Goal: Book appointment/travel/reservation

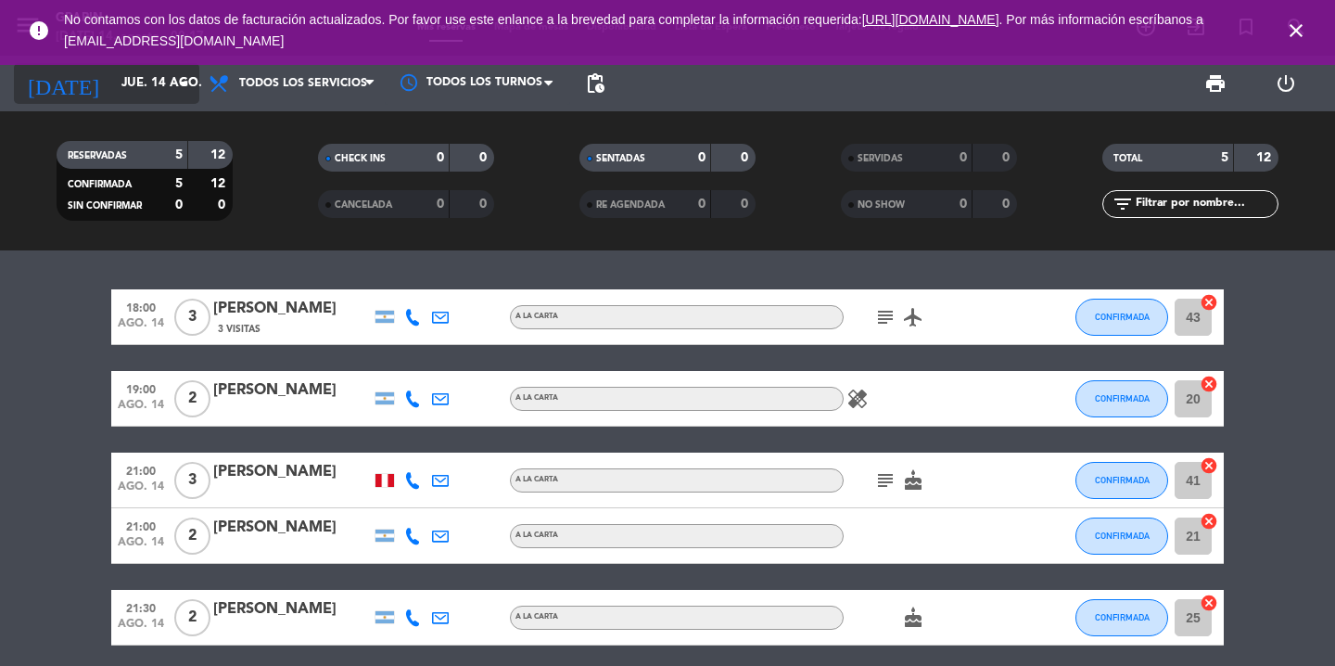
click at [187, 95] on input "jue. 14 ago." at bounding box center [193, 83] width 163 height 33
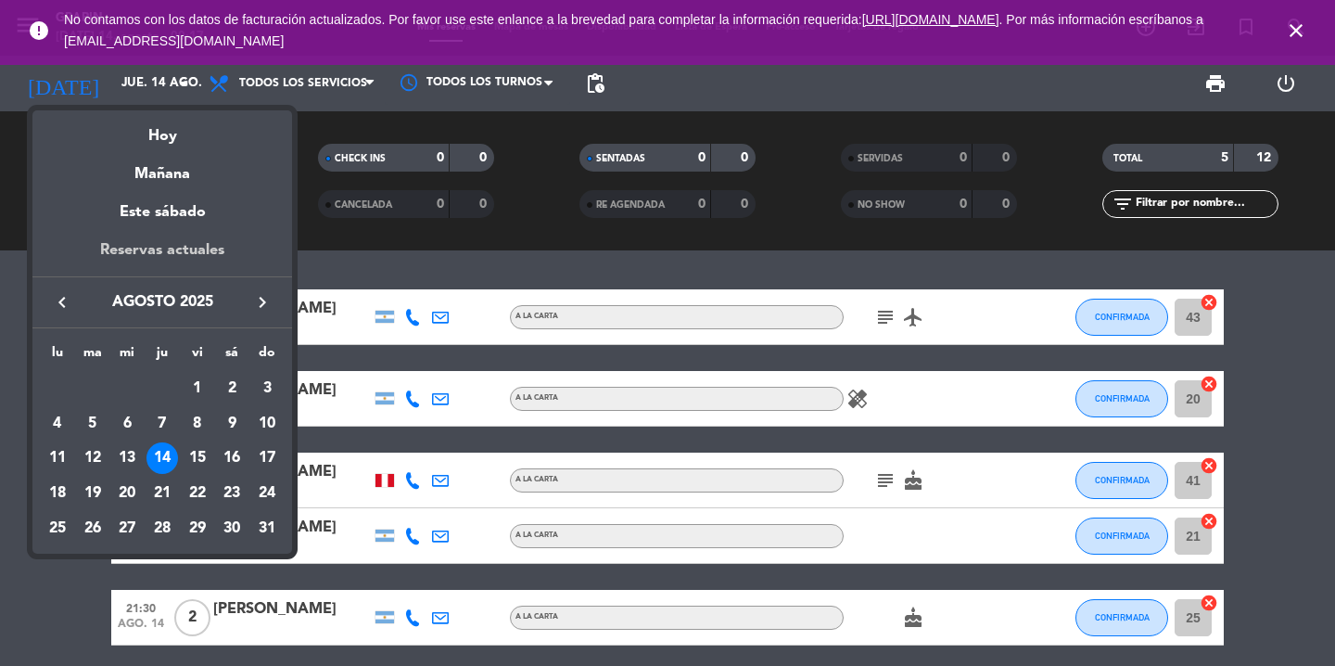
click at [210, 258] on div "Reservas actuales" at bounding box center [162, 257] width 260 height 38
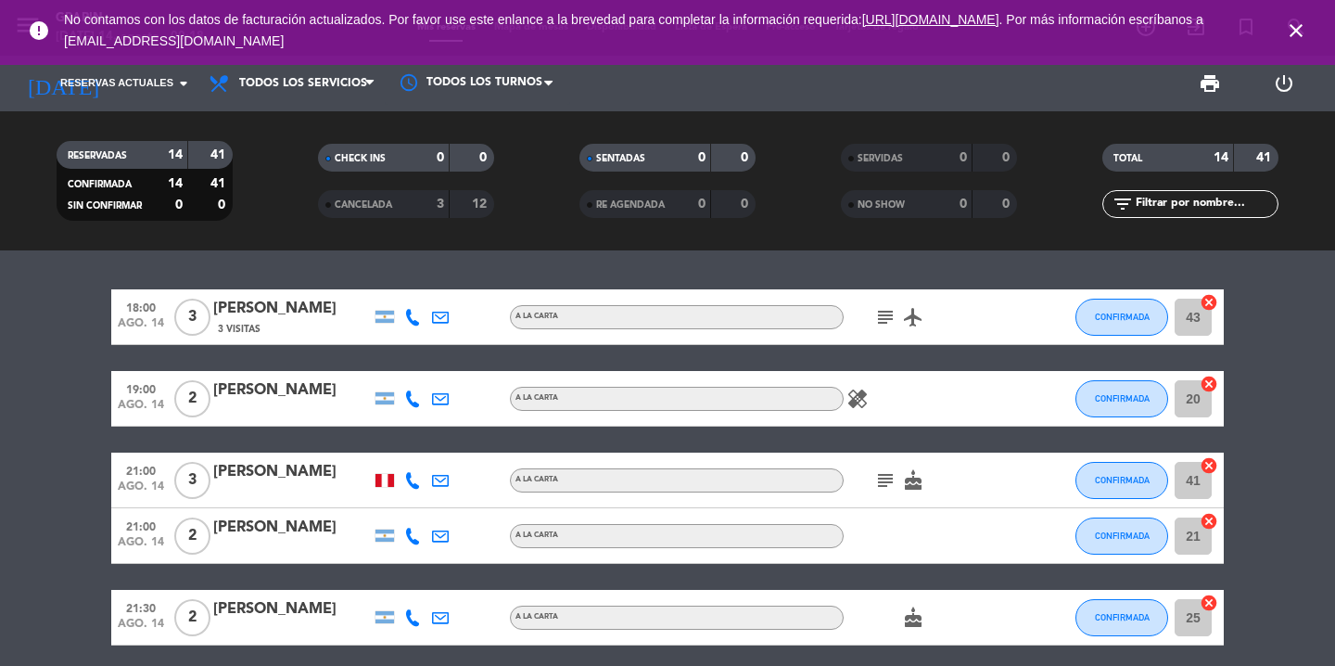
click at [1300, 32] on icon "close" at bounding box center [1296, 30] width 22 height 22
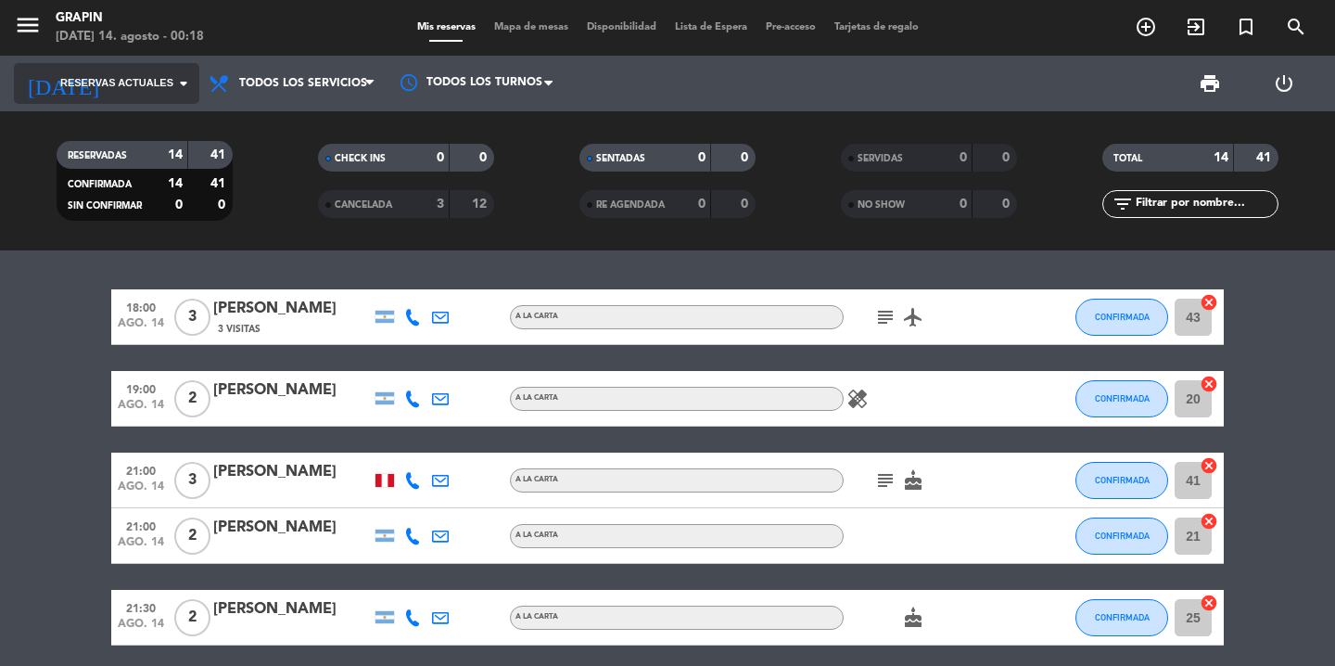
click at [179, 78] on icon "arrow_drop_down" at bounding box center [183, 83] width 22 height 22
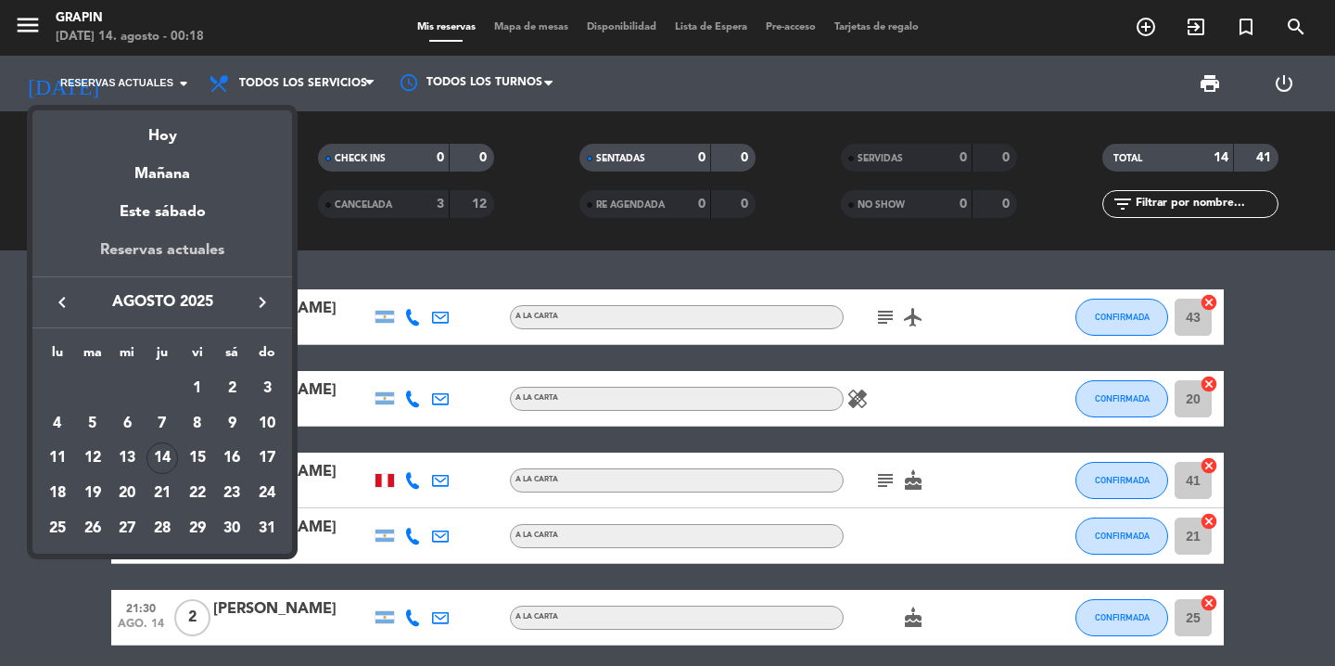
click at [192, 251] on div "Reservas actuales" at bounding box center [162, 257] width 260 height 38
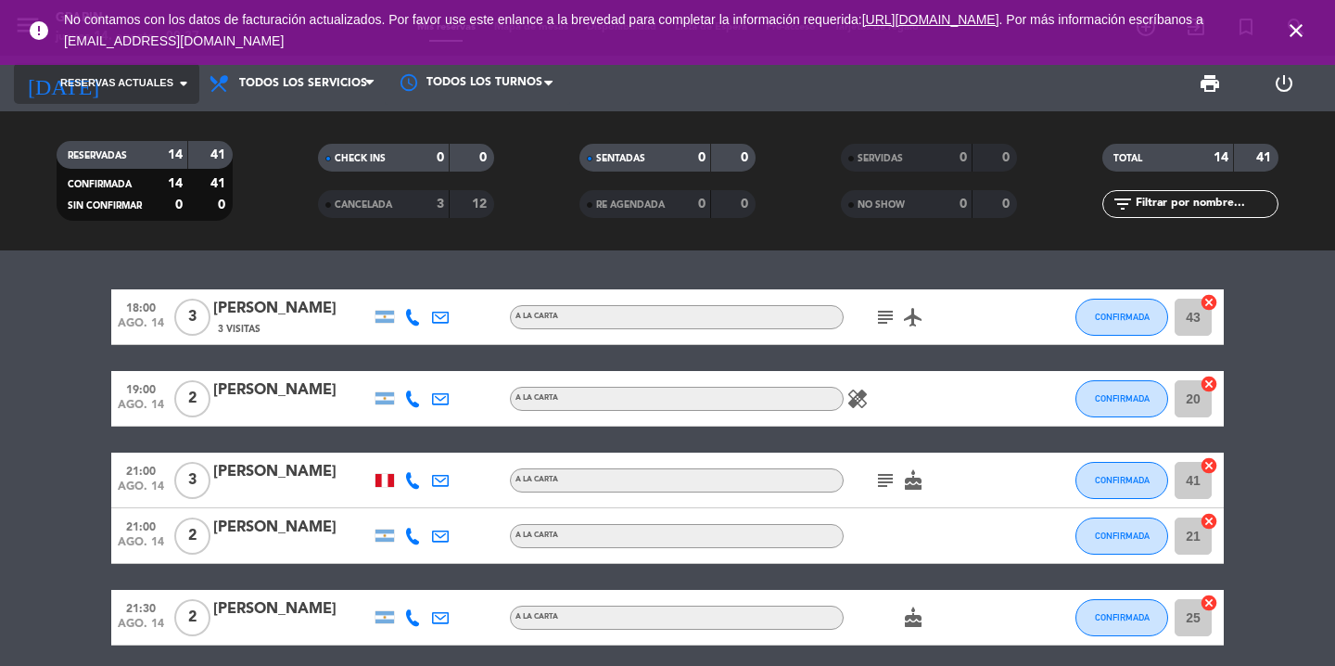
click at [175, 95] on input at bounding box center [193, 83] width 163 height 33
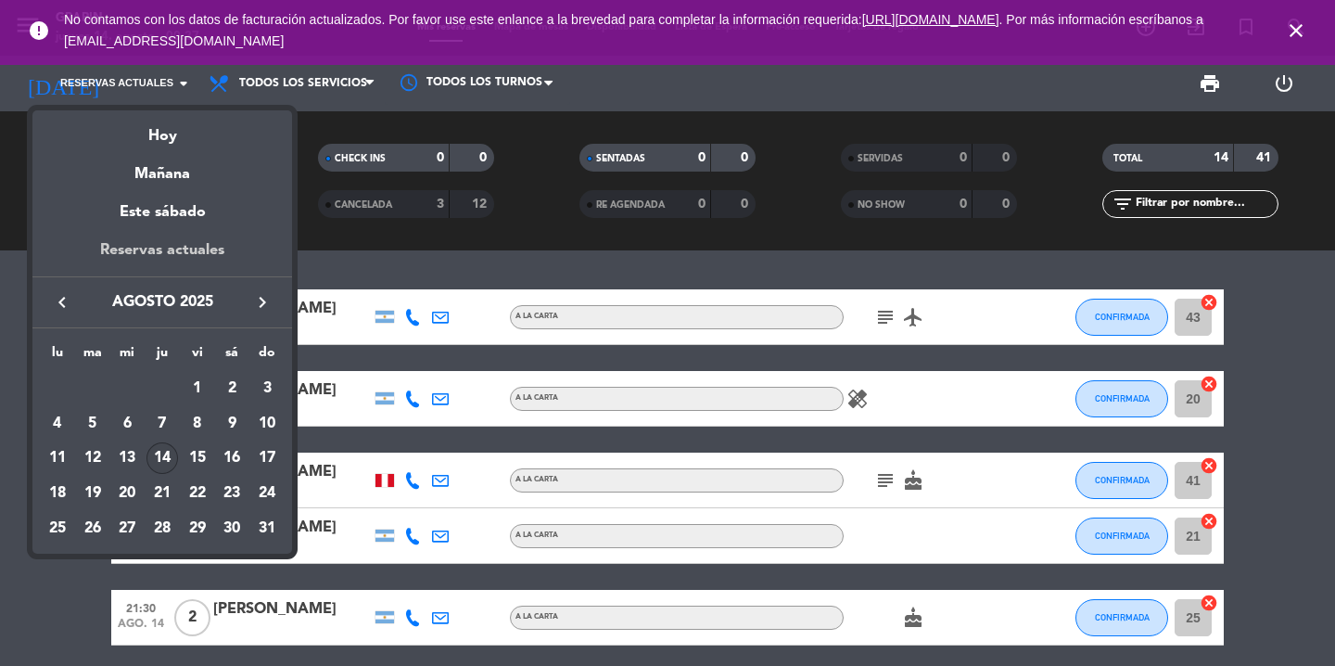
click at [171, 256] on div "Reservas actuales" at bounding box center [162, 257] width 260 height 38
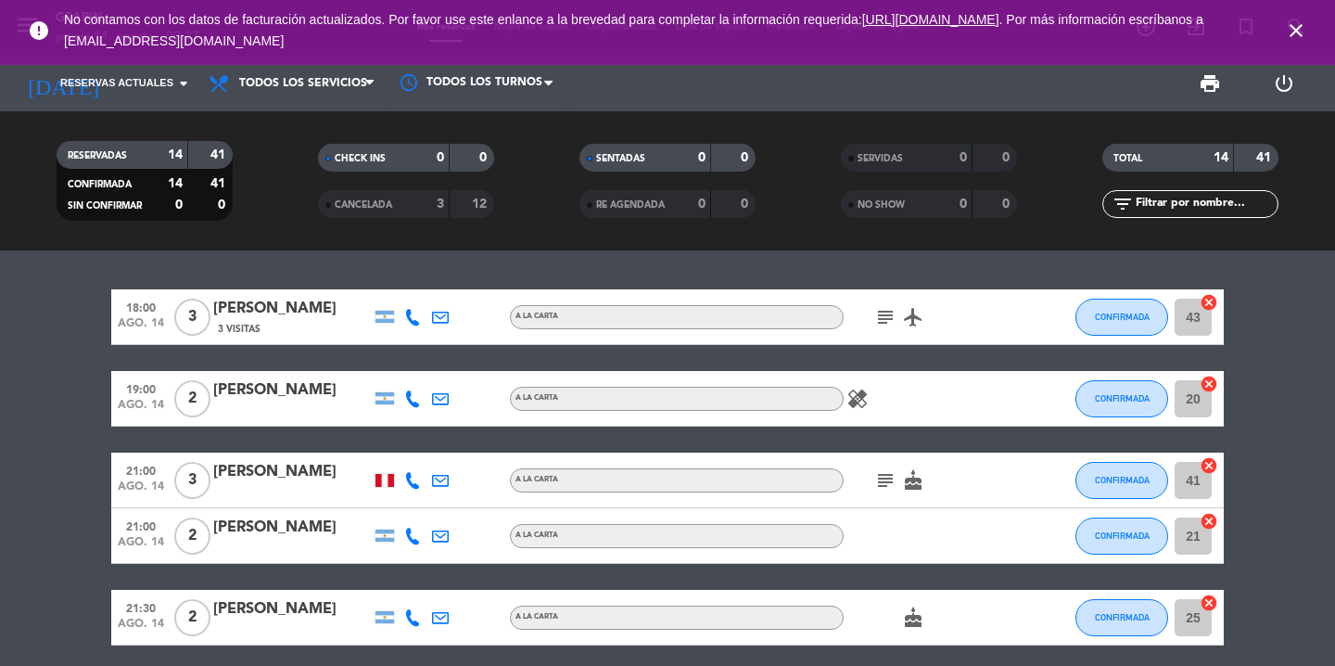
click at [1293, 28] on icon "close" at bounding box center [1296, 30] width 22 height 22
click at [184, 87] on icon "arrow_drop_down" at bounding box center [183, 83] width 22 height 22
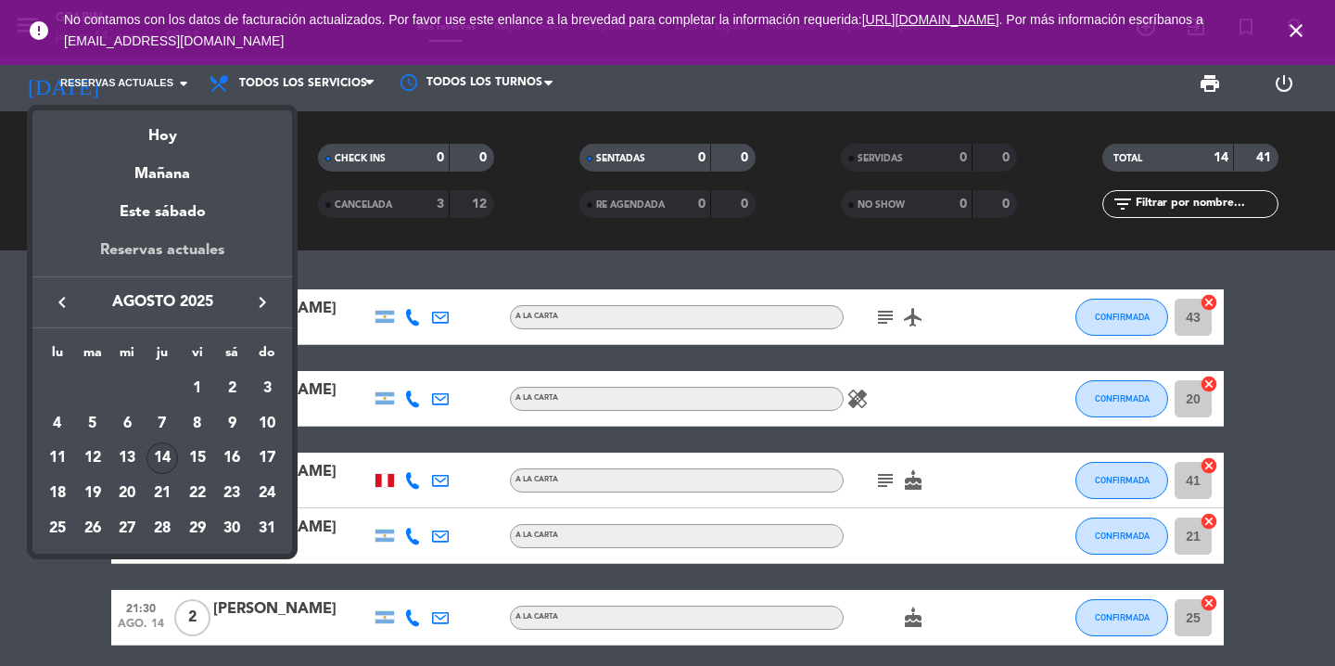
click at [145, 248] on div "Reservas actuales" at bounding box center [162, 257] width 260 height 38
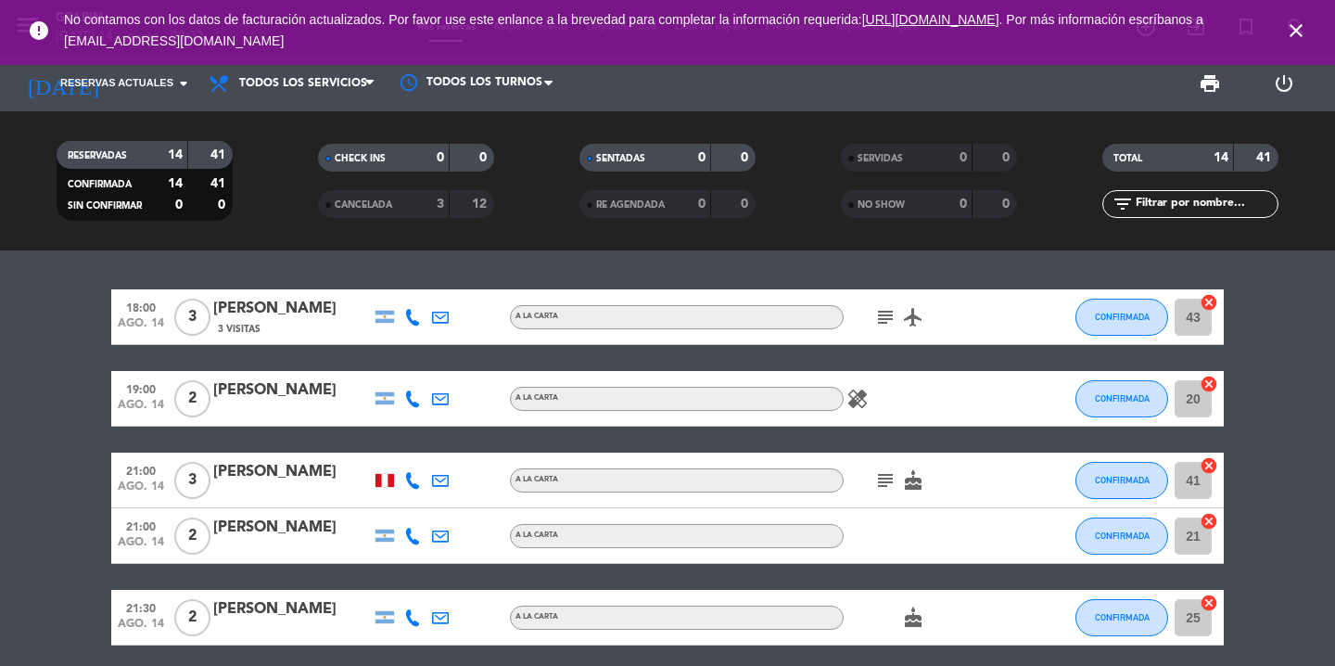
click at [1299, 32] on icon "close" at bounding box center [1296, 30] width 22 height 22
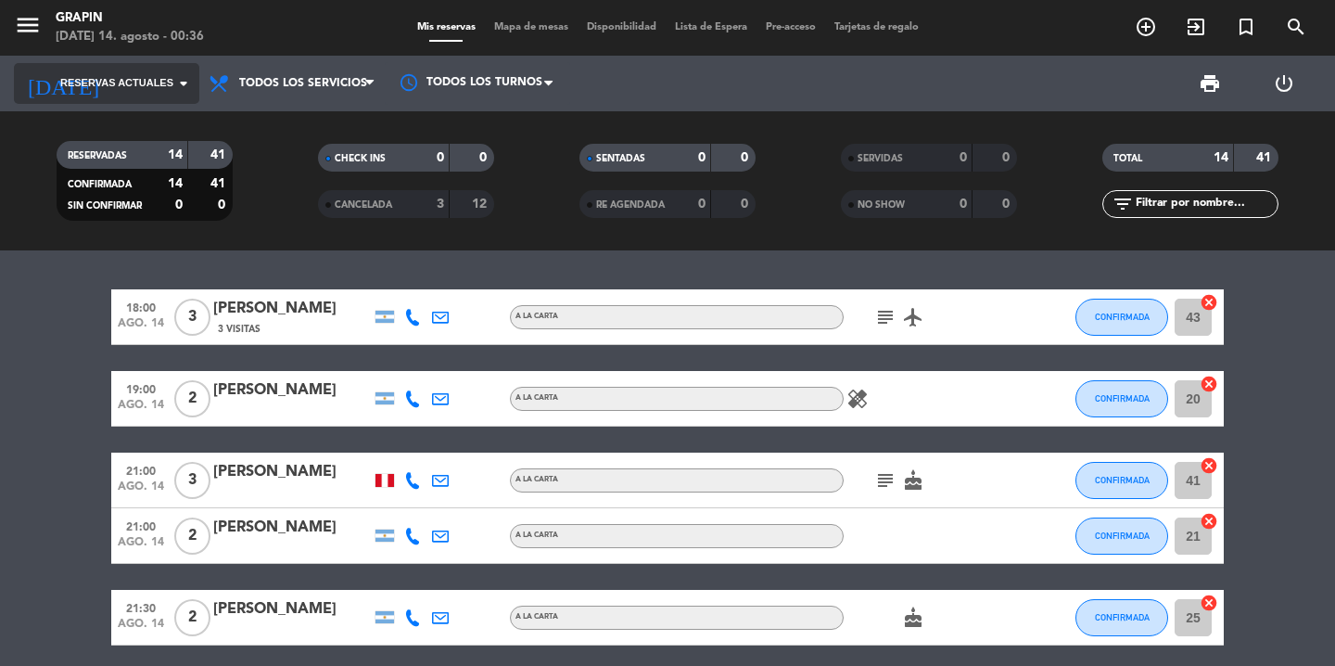
click at [194, 85] on div "[DATE] Reservas actuales arrow_drop_down" at bounding box center [106, 83] width 185 height 41
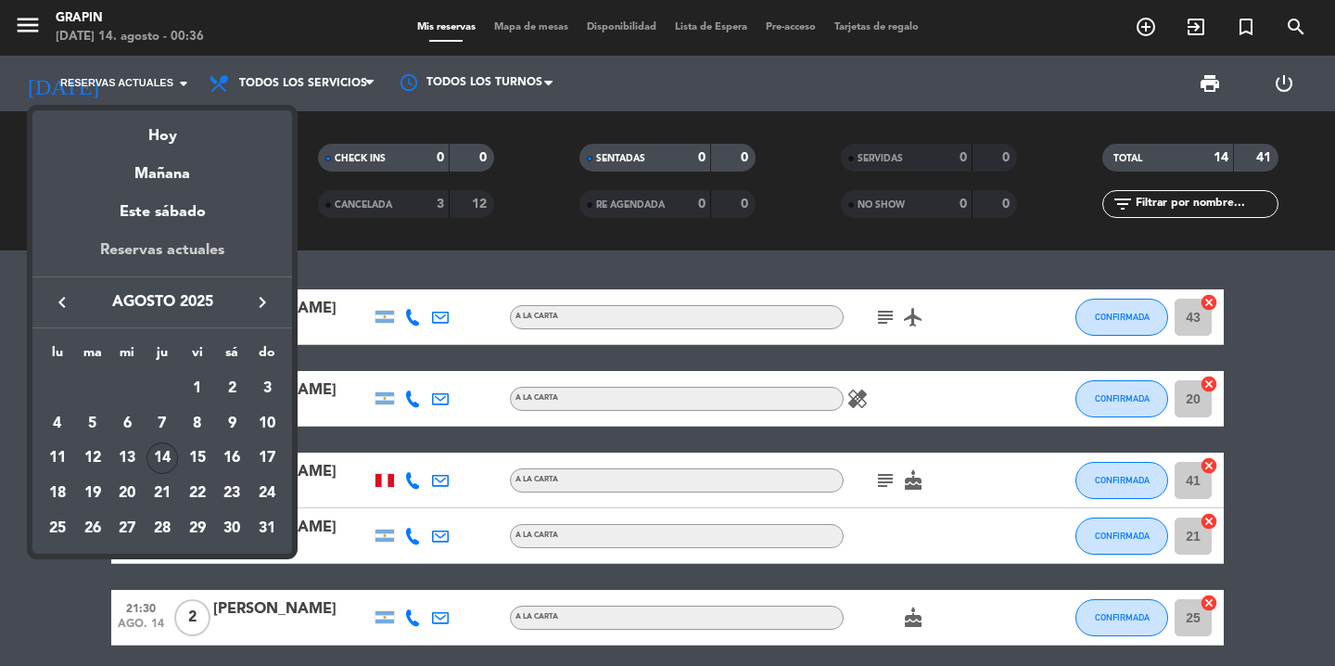
click at [212, 253] on div "Reservas actuales" at bounding box center [162, 257] width 260 height 38
